Goal: Information Seeking & Learning: Learn about a topic

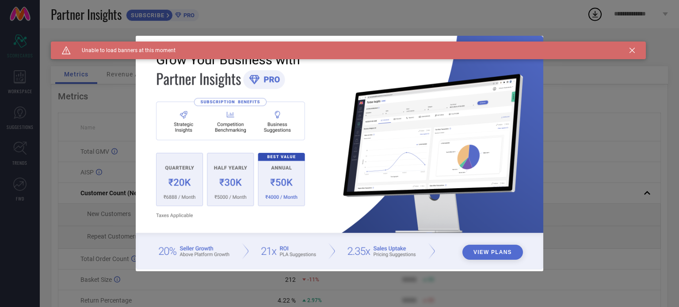
click at [629, 54] on div "Caution Created with Sketch. Unable to load banners at this moment" at bounding box center [348, 51] width 595 height 18
click at [631, 48] on icon at bounding box center [631, 50] width 5 height 5
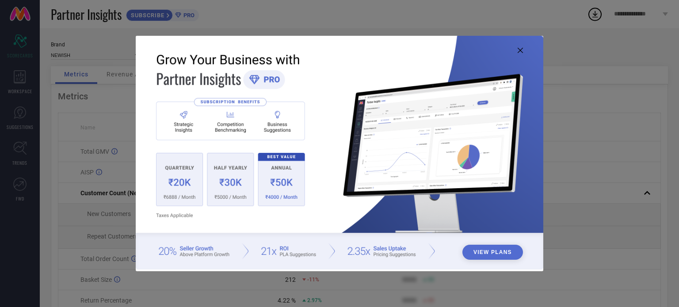
click at [516, 49] on img at bounding box center [339, 153] width 407 height 234
click at [520, 51] on icon at bounding box center [519, 50] width 5 height 5
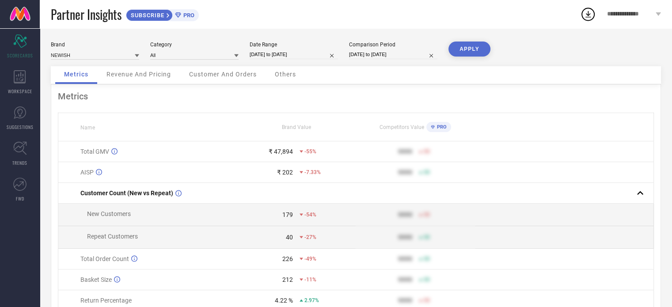
click at [163, 76] on span "Revenue And Pricing" at bounding box center [139, 74] width 65 height 7
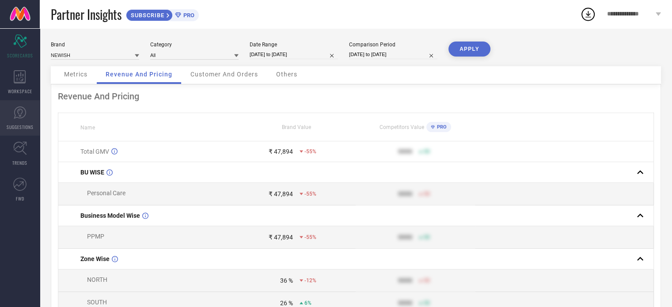
click at [19, 107] on icon at bounding box center [20, 113] width 12 height 12
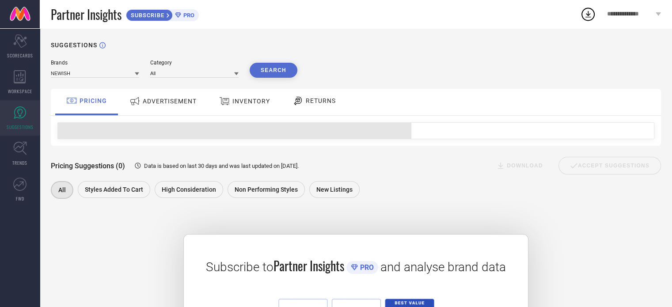
click at [659, 12] on div "**********" at bounding box center [634, 14] width 76 height 28
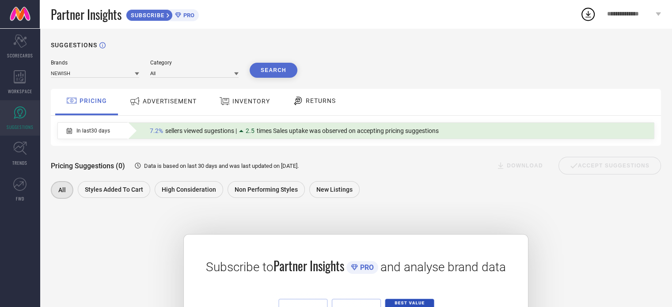
click at [488, 88] on div "Brands NEWISH Category All Search PRICING ADVERTISEMENT INVENTORY RETURNS In la…" at bounding box center [356, 240] width 610 height 361
